Goal: Information Seeking & Learning: Learn about a topic

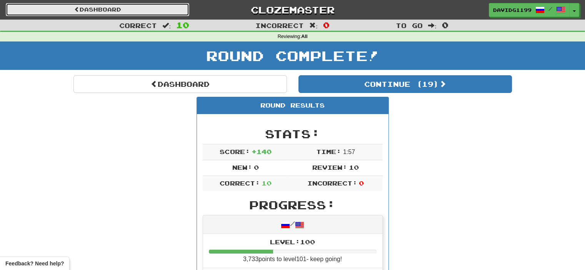
click at [103, 9] on link "Dashboard" at bounding box center [97, 9] width 183 height 13
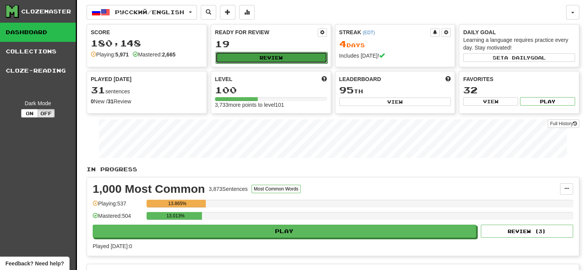
click at [263, 55] on button "Review" at bounding box center [271, 58] width 112 height 12
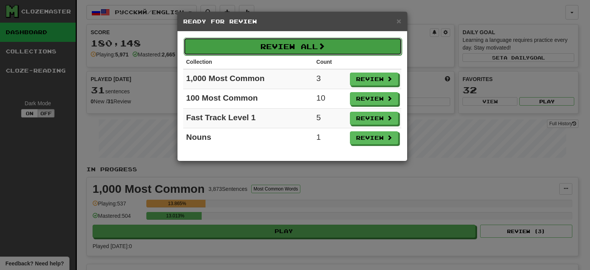
click at [312, 45] on button "Review All" at bounding box center [293, 47] width 218 height 18
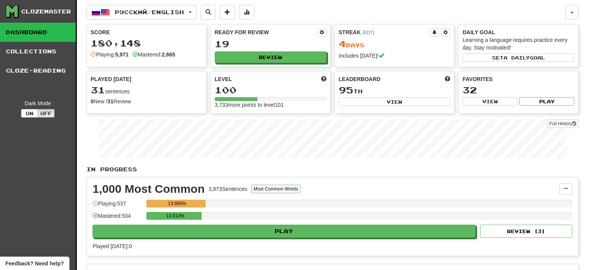
select select "**"
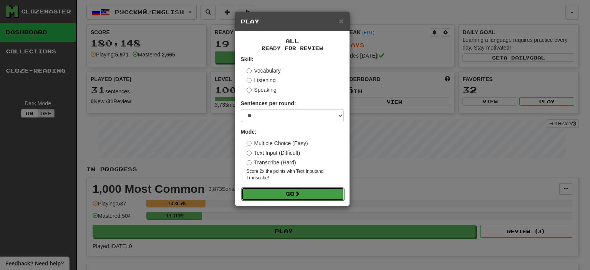
click at [308, 193] on button "Go" at bounding box center [292, 194] width 103 height 13
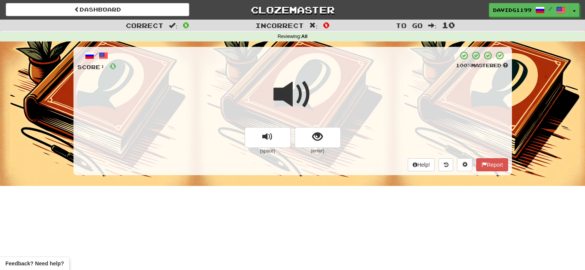
click at [294, 96] on span at bounding box center [292, 94] width 38 height 38
click at [303, 140] on button "show sentence" at bounding box center [317, 137] width 46 height 21
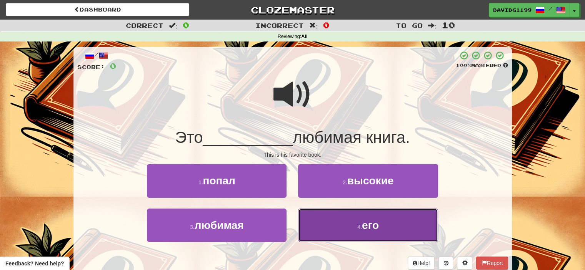
click at [337, 229] on button "4 . его" at bounding box center [368, 225] width 140 height 33
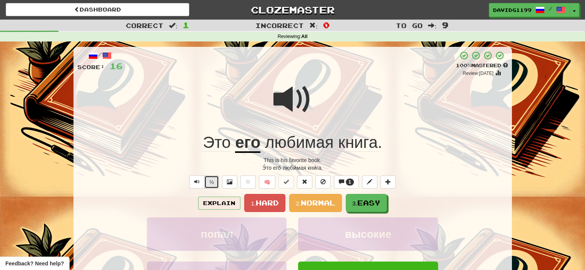
click at [211, 183] on button "½" at bounding box center [211, 182] width 15 height 13
click at [263, 203] on span "Hard" at bounding box center [267, 203] width 23 height 8
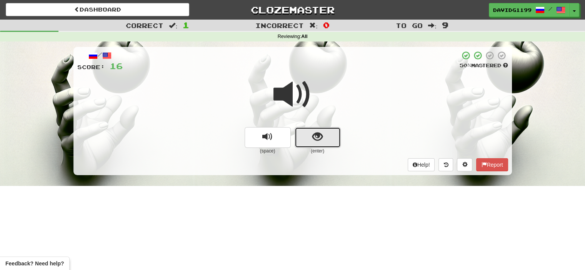
click at [301, 132] on button "show sentence" at bounding box center [317, 137] width 46 height 21
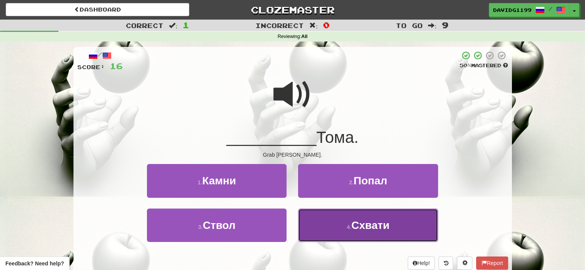
click at [341, 228] on button "4 . Схвати" at bounding box center [368, 225] width 140 height 33
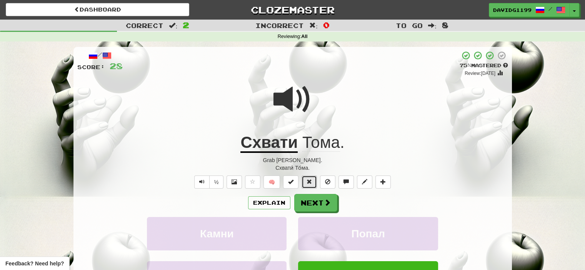
click at [309, 182] on span at bounding box center [308, 181] width 5 height 5
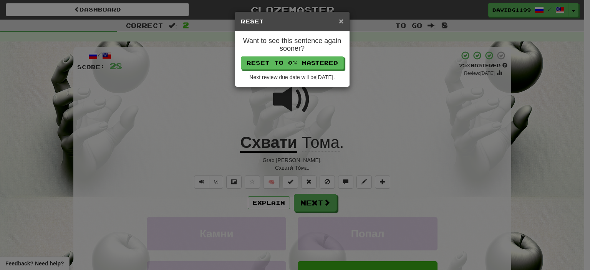
click at [342, 19] on span "×" at bounding box center [341, 21] width 5 height 9
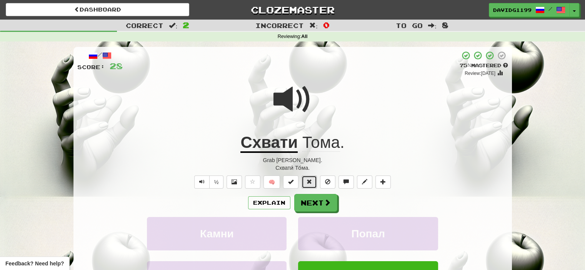
click at [308, 180] on span at bounding box center [308, 181] width 5 height 5
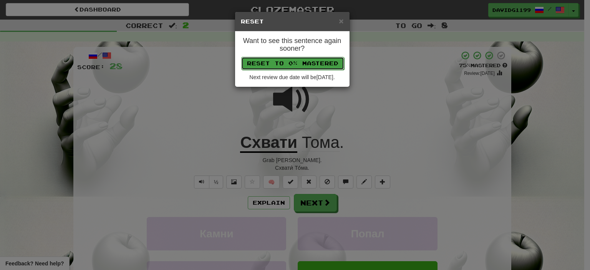
click at [324, 66] on button "Reset to 0% Mastered" at bounding box center [292, 63] width 103 height 13
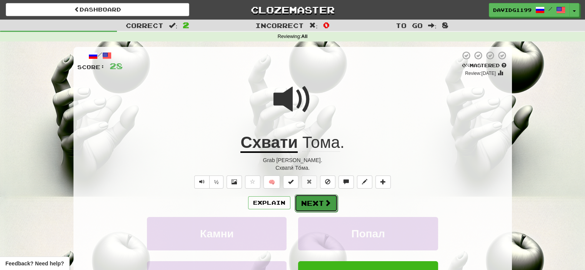
click at [317, 201] on button "Next" at bounding box center [315, 203] width 43 height 18
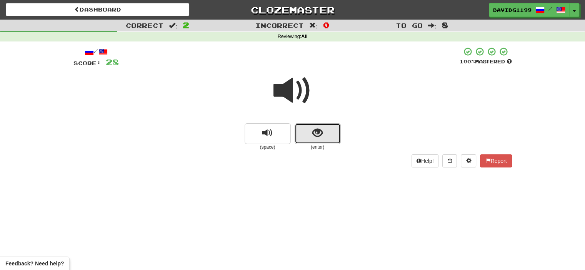
click at [307, 137] on button "show sentence" at bounding box center [317, 133] width 46 height 21
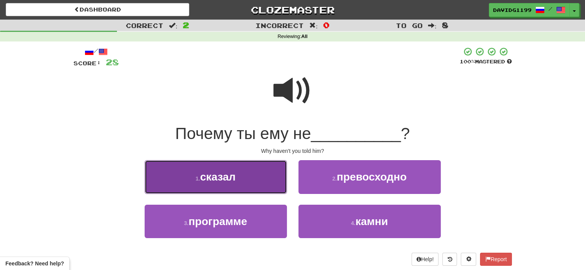
click at [255, 177] on button "1 . сказал" at bounding box center [216, 176] width 142 height 33
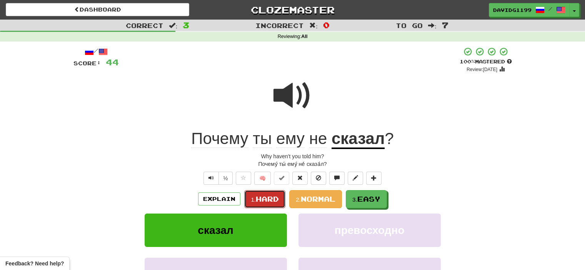
click at [272, 196] on span "Hard" at bounding box center [267, 199] width 23 height 8
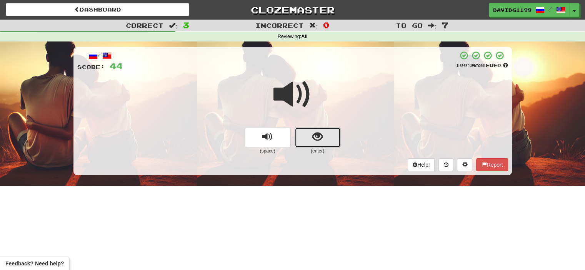
click at [306, 136] on button "show sentence" at bounding box center [317, 137] width 46 height 21
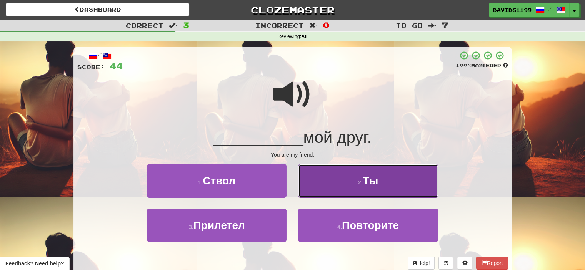
click at [327, 178] on button "2 . Ты" at bounding box center [368, 180] width 140 height 33
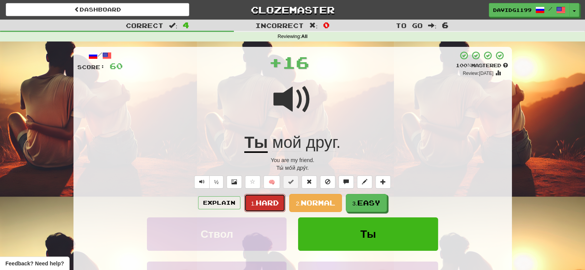
click at [263, 202] on span "Hard" at bounding box center [267, 203] width 23 height 8
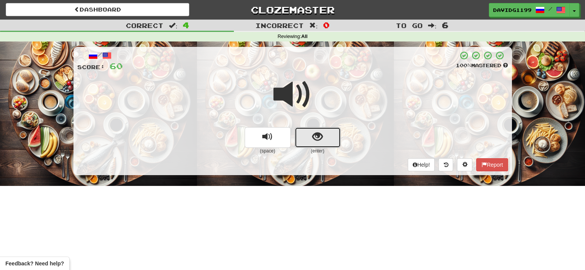
click at [306, 133] on button "show sentence" at bounding box center [317, 137] width 46 height 21
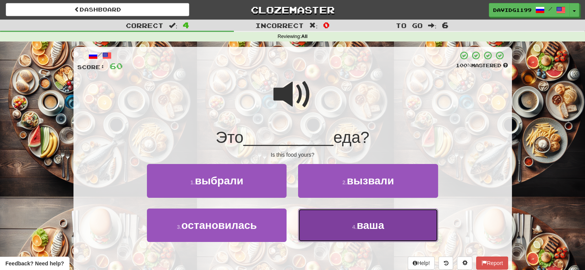
click at [333, 225] on button "4 . ваша" at bounding box center [368, 225] width 140 height 33
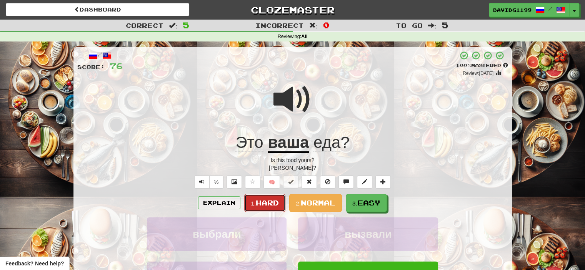
click at [266, 199] on span "Hard" at bounding box center [267, 203] width 23 height 8
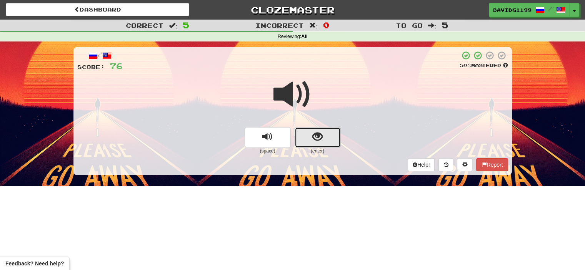
click at [301, 137] on button "show sentence" at bounding box center [317, 137] width 46 height 21
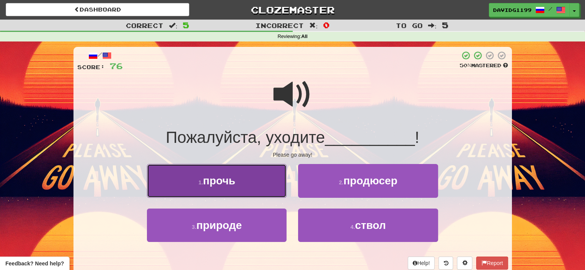
click at [242, 182] on button "1 . прочь" at bounding box center [217, 180] width 140 height 33
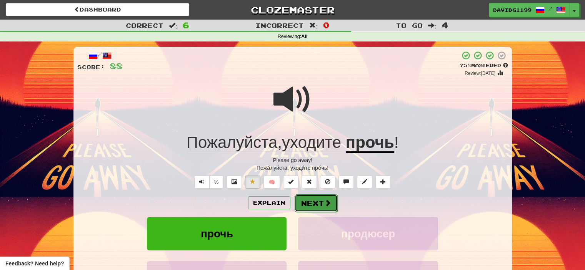
click at [311, 203] on button "Next" at bounding box center [315, 203] width 43 height 18
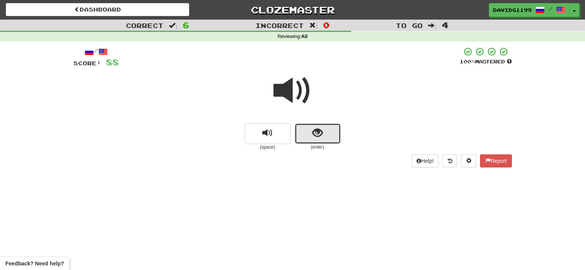
click at [304, 135] on button "show sentence" at bounding box center [317, 133] width 46 height 21
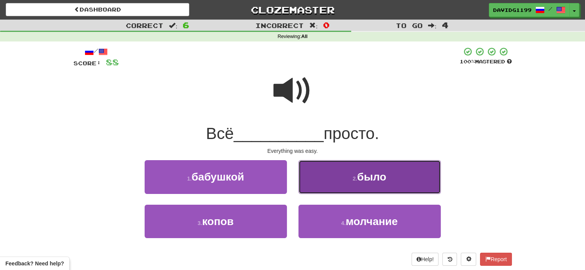
click at [360, 182] on span "было" at bounding box center [371, 177] width 29 height 12
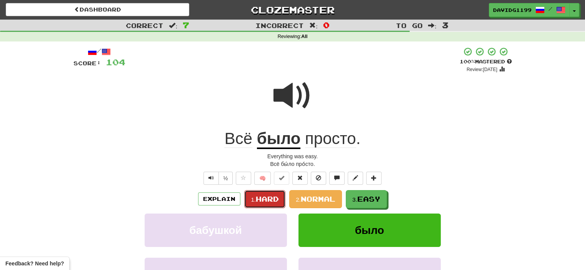
click at [267, 201] on span "Hard" at bounding box center [267, 199] width 23 height 8
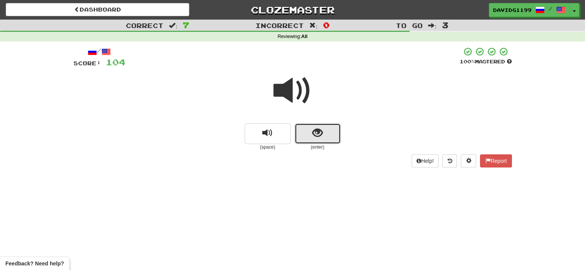
click at [314, 135] on span "show sentence" at bounding box center [317, 133] width 10 height 10
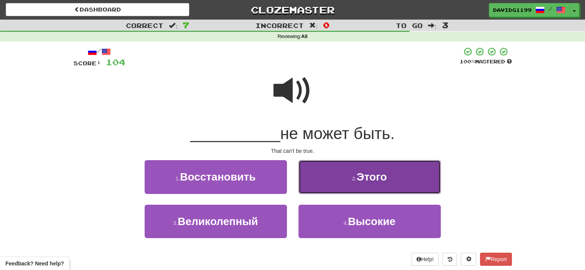
click at [338, 179] on button "2 . Этого" at bounding box center [369, 176] width 142 height 33
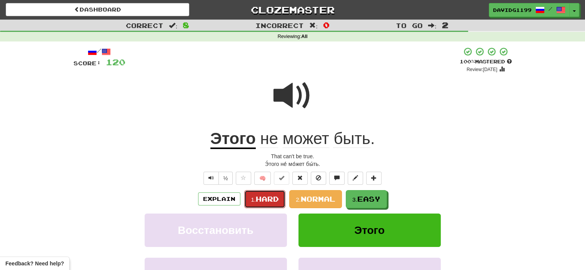
click at [265, 201] on span "Hard" at bounding box center [267, 199] width 23 height 8
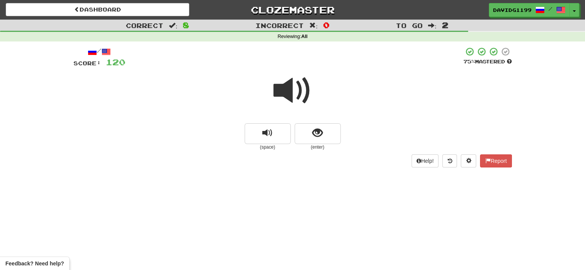
click at [298, 96] on span at bounding box center [292, 90] width 38 height 38
click at [304, 131] on button "show sentence" at bounding box center [317, 133] width 46 height 21
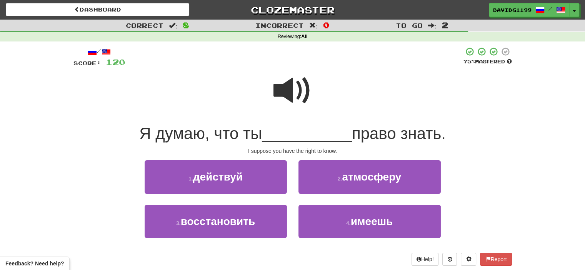
click at [299, 94] on span at bounding box center [292, 90] width 38 height 38
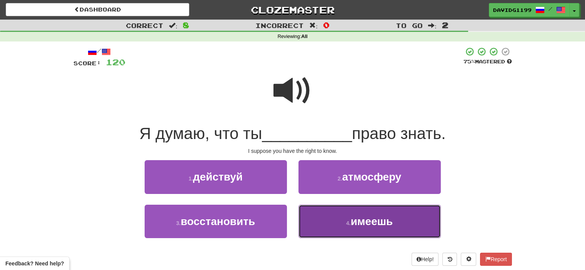
click at [341, 224] on button "4 . имеешь" at bounding box center [369, 221] width 142 height 33
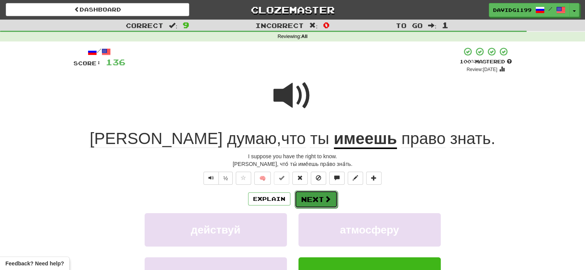
click at [322, 198] on button "Next" at bounding box center [315, 200] width 43 height 18
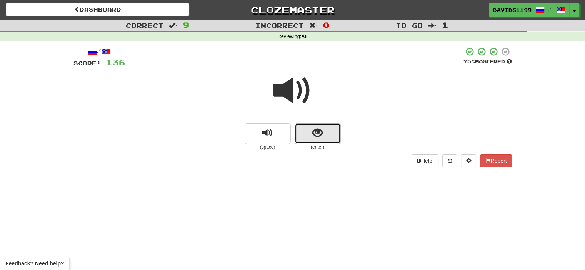
click at [307, 129] on button "show sentence" at bounding box center [317, 133] width 46 height 21
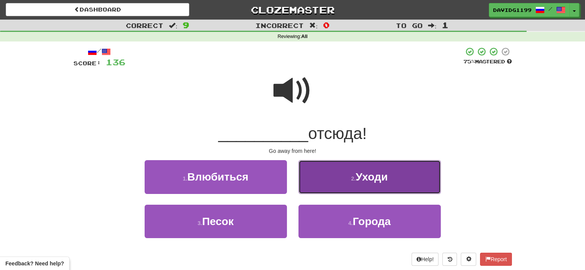
click at [330, 176] on button "2 . Уходи" at bounding box center [369, 176] width 142 height 33
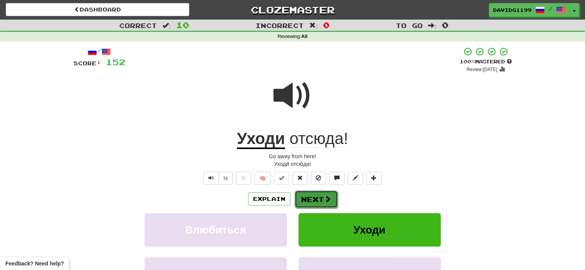
click at [318, 201] on button "Next" at bounding box center [315, 200] width 43 height 18
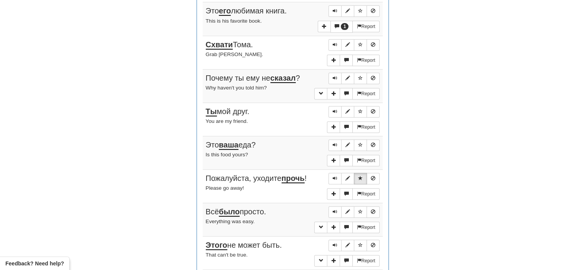
scroll to position [314, 0]
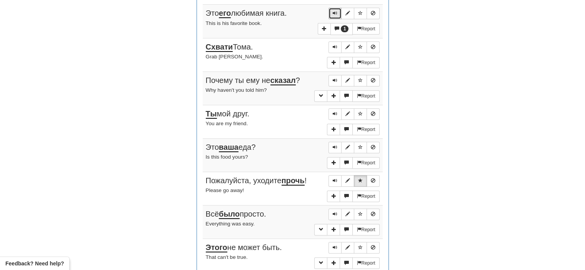
click at [336, 11] on span "Sentence controls" at bounding box center [334, 13] width 5 height 5
click at [334, 46] on span "Sentence controls" at bounding box center [334, 47] width 5 height 5
click at [334, 75] on button "Sentence controls" at bounding box center [334, 81] width 13 height 12
click at [334, 112] on span "Sentence controls" at bounding box center [334, 113] width 5 height 5
click at [334, 145] on span "Sentence controls" at bounding box center [334, 147] width 5 height 5
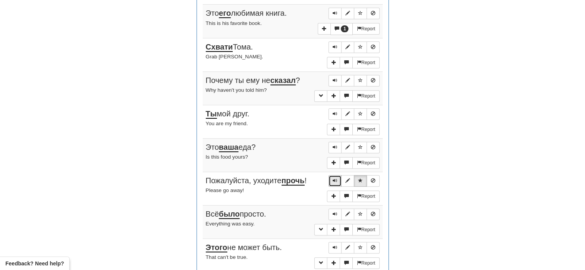
click at [335, 178] on span "Sentence controls" at bounding box center [334, 180] width 5 height 5
click at [335, 212] on span "Sentence controls" at bounding box center [334, 214] width 5 height 5
click at [334, 245] on span "Sentence controls" at bounding box center [334, 247] width 5 height 5
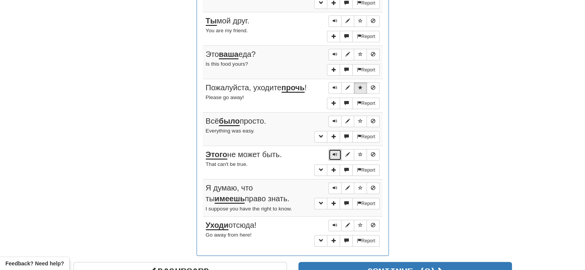
scroll to position [408, 0]
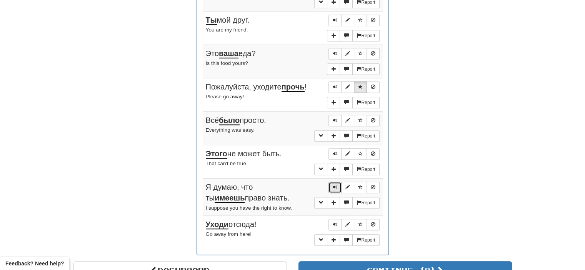
click at [334, 185] on span "Sentence controls" at bounding box center [334, 187] width 5 height 5
click at [338, 221] on button "Sentence controls" at bounding box center [334, 225] width 13 height 12
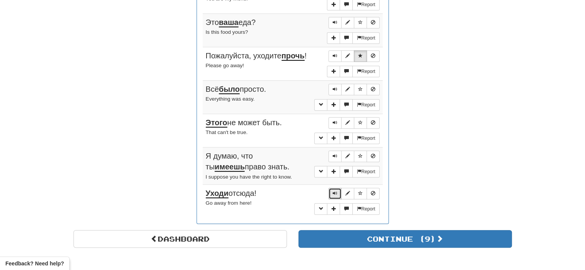
scroll to position [440, 0]
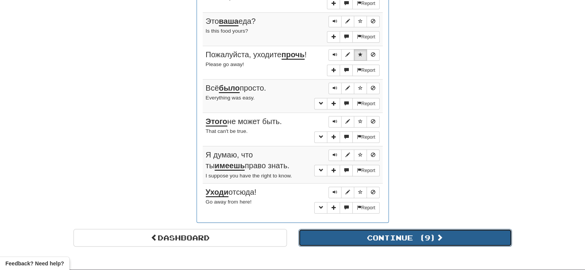
click at [347, 231] on button "Continue ( 9 )" at bounding box center [404, 238] width 213 height 18
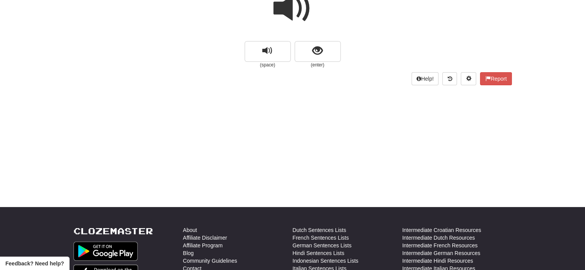
scroll to position [0, 0]
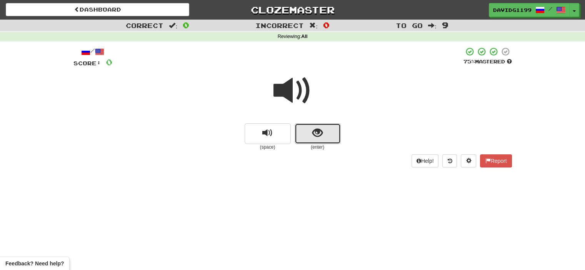
click at [305, 129] on button "show sentence" at bounding box center [317, 133] width 46 height 21
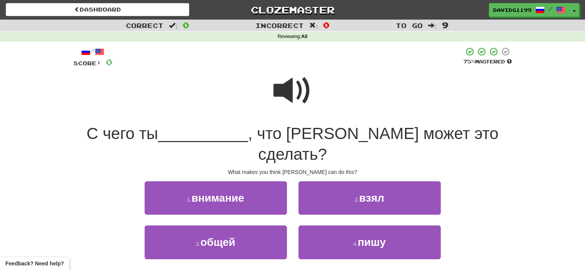
click at [292, 90] on span at bounding box center [292, 90] width 38 height 38
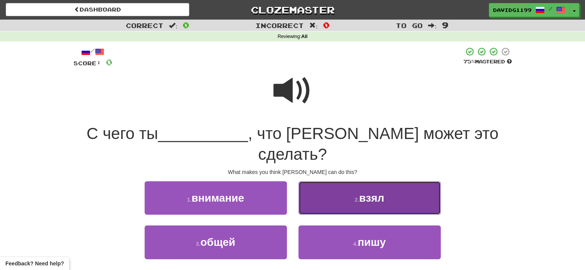
click at [357, 181] on button "2 . взял" at bounding box center [369, 197] width 142 height 33
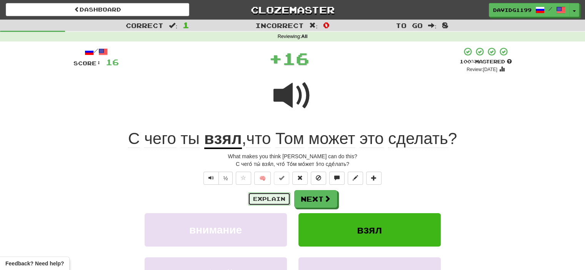
click at [268, 198] on button "Explain" at bounding box center [269, 199] width 42 height 13
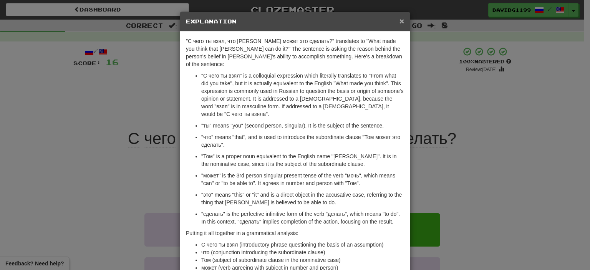
click at [400, 21] on span "×" at bounding box center [402, 21] width 5 height 9
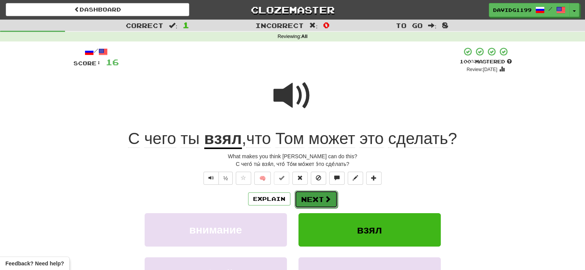
click at [319, 197] on button "Next" at bounding box center [315, 200] width 43 height 18
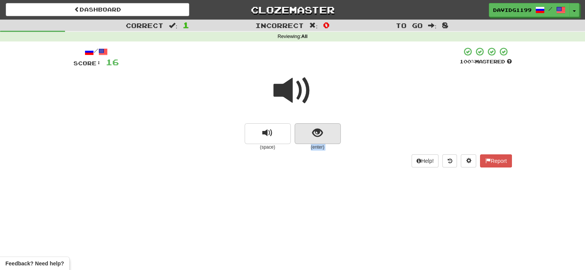
drag, startPoint x: 319, startPoint y: 197, endPoint x: 303, endPoint y: 131, distance: 68.1
click at [303, 131] on div "Dashboard Clozemaster davidg1199 / Toggle Dropdown Dashboard Leaderboard Activi…" at bounding box center [292, 135] width 585 height 270
click at [303, 131] on button "show sentence" at bounding box center [317, 133] width 46 height 21
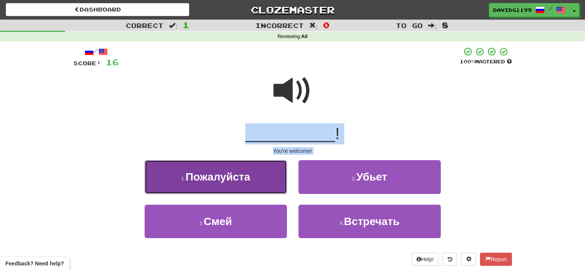
click at [248, 182] on span "Пожалуйста" at bounding box center [218, 177] width 65 height 12
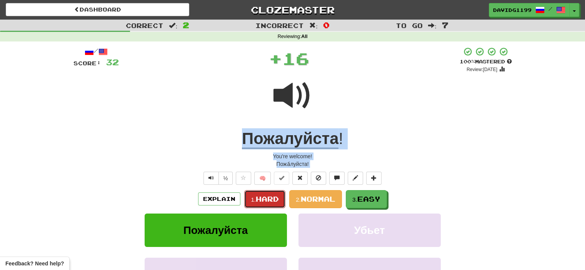
click at [269, 197] on span "Hard" at bounding box center [267, 199] width 23 height 8
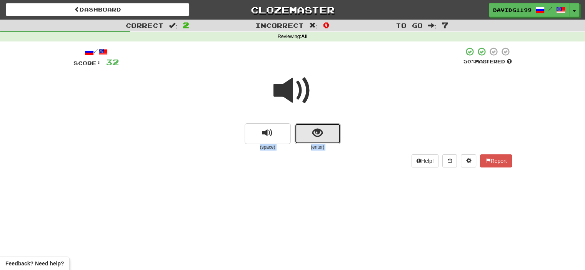
click at [297, 132] on button "show sentence" at bounding box center [317, 133] width 46 height 21
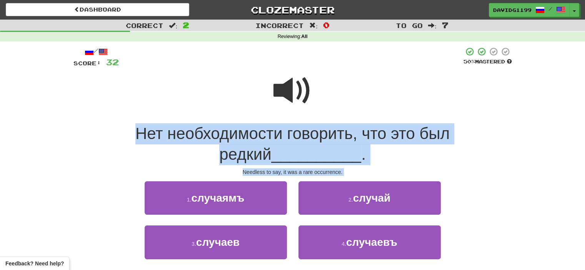
click at [223, 83] on div at bounding box center [292, 95] width 438 height 55
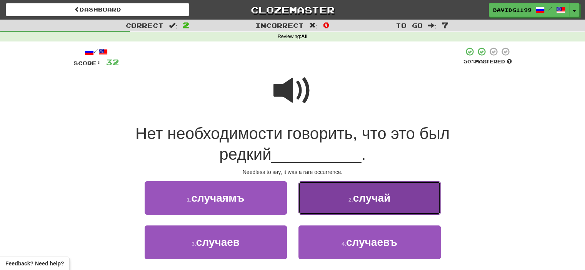
click at [344, 204] on button "2 . случай" at bounding box center [369, 197] width 142 height 33
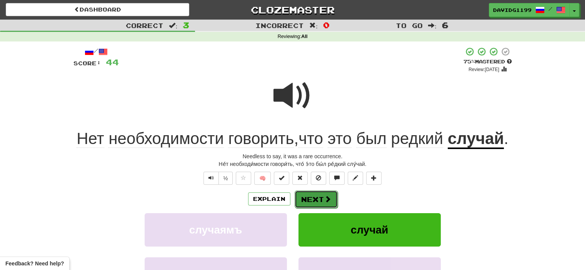
click at [315, 196] on button "Next" at bounding box center [315, 200] width 43 height 18
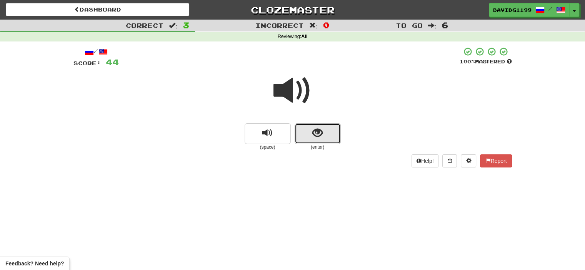
click at [300, 136] on button "show sentence" at bounding box center [317, 133] width 46 height 21
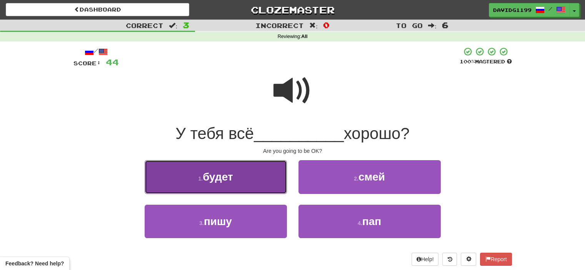
click at [253, 185] on button "1 . будет" at bounding box center [216, 176] width 142 height 33
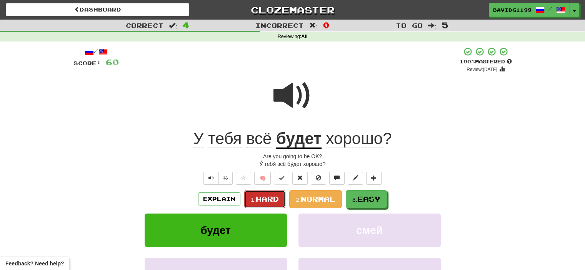
click at [267, 199] on span "Hard" at bounding box center [267, 199] width 23 height 8
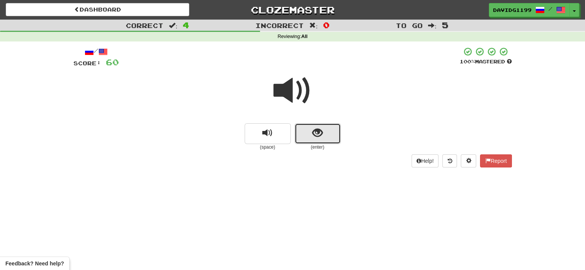
click at [305, 129] on button "show sentence" at bounding box center [317, 133] width 46 height 21
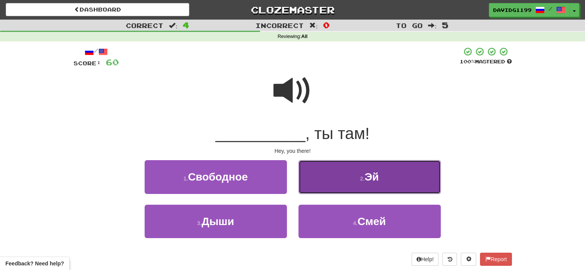
click at [331, 189] on button "2 . Эй" at bounding box center [369, 176] width 142 height 33
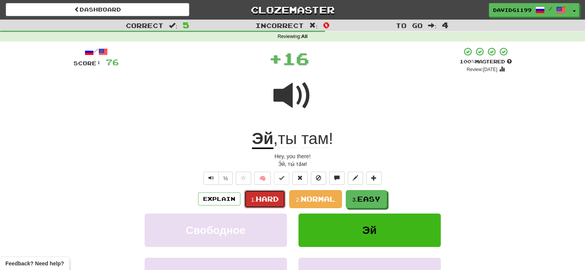
click at [268, 201] on span "Hard" at bounding box center [267, 199] width 23 height 8
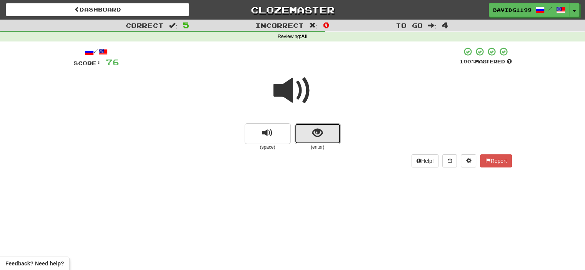
click at [304, 133] on button "show sentence" at bounding box center [317, 133] width 46 height 21
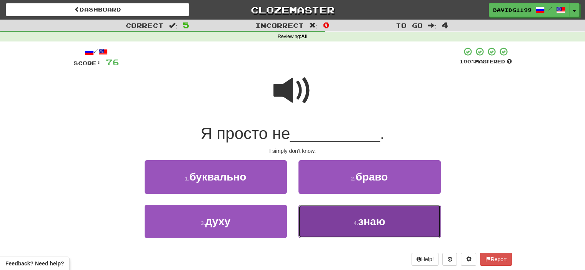
click at [326, 221] on button "4 . знаю" at bounding box center [369, 221] width 142 height 33
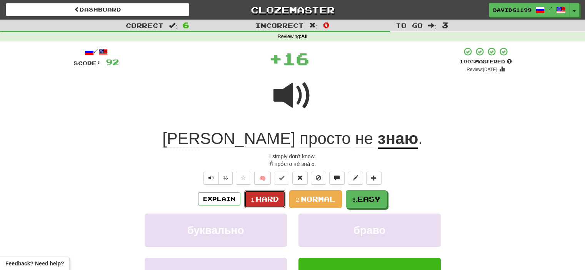
click at [269, 200] on span "Hard" at bounding box center [267, 199] width 23 height 8
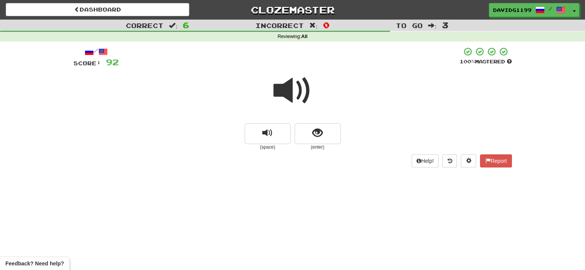
click at [282, 94] on span at bounding box center [292, 90] width 38 height 38
click at [304, 134] on button "show sentence" at bounding box center [317, 133] width 46 height 21
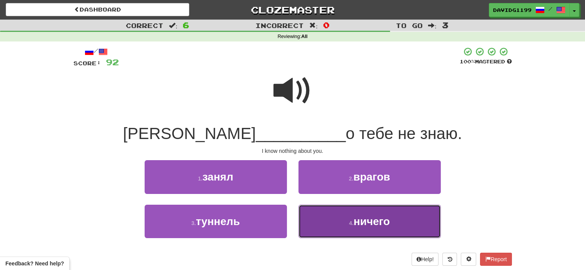
click at [322, 220] on button "4 . ничего" at bounding box center [369, 221] width 142 height 33
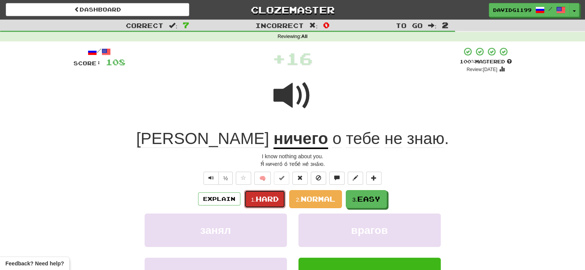
click at [266, 198] on span "Hard" at bounding box center [267, 199] width 23 height 8
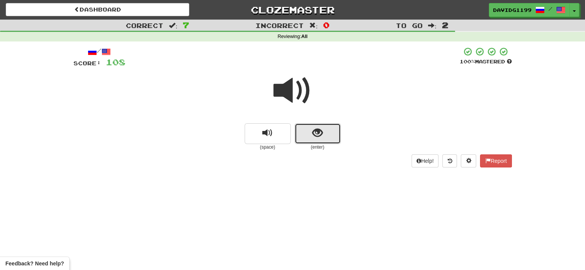
click at [304, 133] on button "show sentence" at bounding box center [317, 133] width 46 height 21
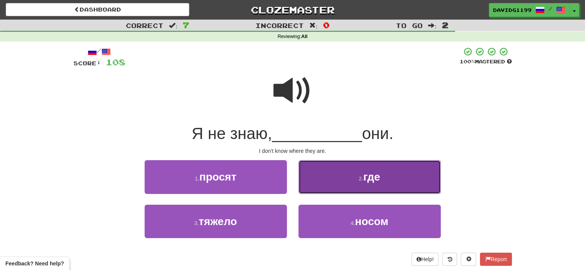
click at [326, 187] on button "2 . где" at bounding box center [369, 176] width 142 height 33
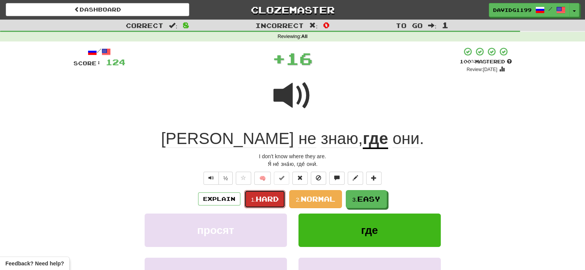
click at [273, 194] on button "1. Hard" at bounding box center [264, 199] width 41 height 18
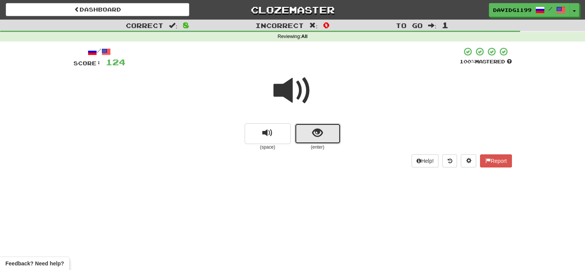
click at [302, 129] on button "show sentence" at bounding box center [317, 133] width 46 height 21
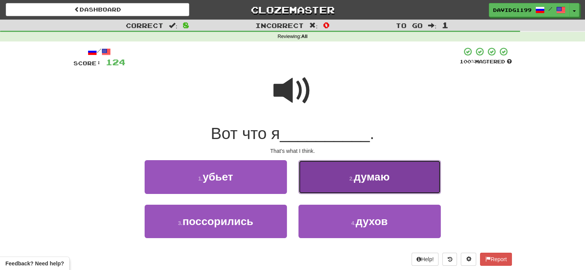
click at [332, 188] on button "2 . думаю" at bounding box center [369, 176] width 142 height 33
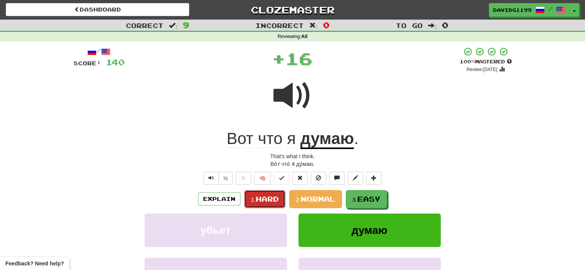
click at [264, 197] on span "Hard" at bounding box center [267, 199] width 23 height 8
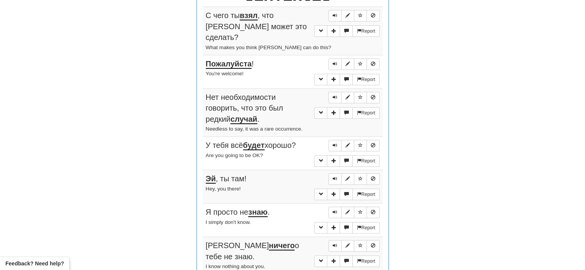
scroll to position [300, 0]
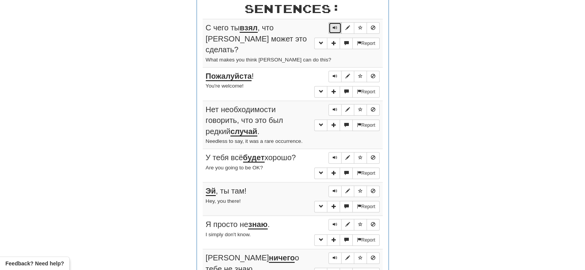
click at [335, 27] on span "Sentence controls" at bounding box center [334, 27] width 5 height 5
click at [333, 74] on span "Sentence controls" at bounding box center [334, 76] width 5 height 5
click at [336, 107] on span "Sentence controls" at bounding box center [334, 109] width 5 height 5
click at [336, 155] on span "Sentence controls" at bounding box center [334, 157] width 5 height 5
click at [338, 186] on button "Sentence controls" at bounding box center [334, 192] width 13 height 12
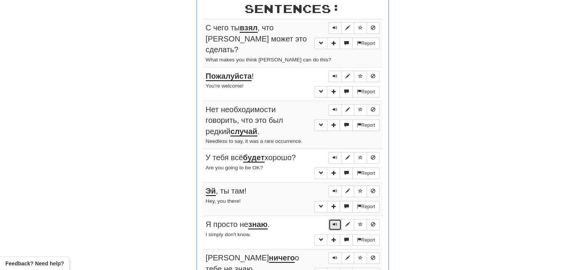
click at [332, 219] on button "Sentence controls" at bounding box center [334, 225] width 13 height 12
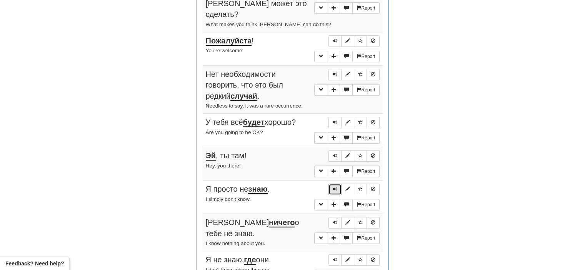
scroll to position [336, 0]
click at [336, 219] on span "Sentence controls" at bounding box center [334, 221] width 5 height 5
click at [334, 257] on span "Sentence controls" at bounding box center [334, 259] width 5 height 5
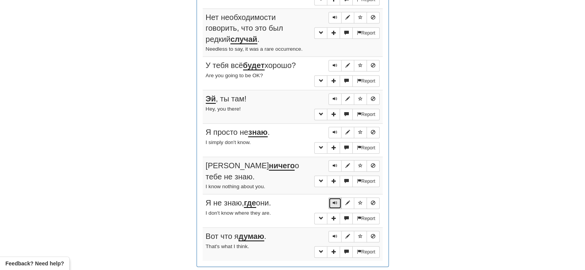
scroll to position [393, 0]
click at [334, 233] on span "Sentence controls" at bounding box center [334, 235] width 5 height 5
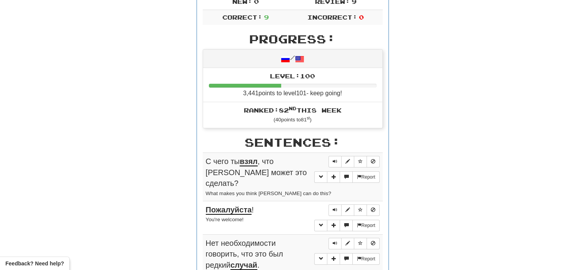
scroll to position [164, 0]
